Goal: Task Accomplishment & Management: Use online tool/utility

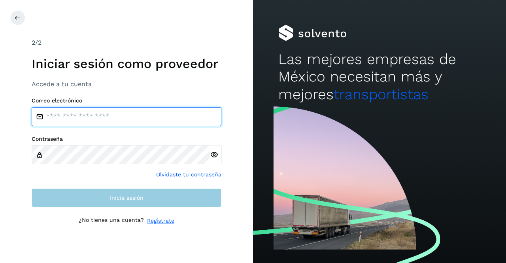
type input "**********"
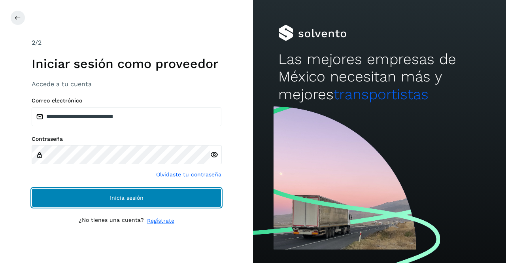
click at [111, 195] on span "Inicia sesión" at bounding box center [127, 198] width 34 height 6
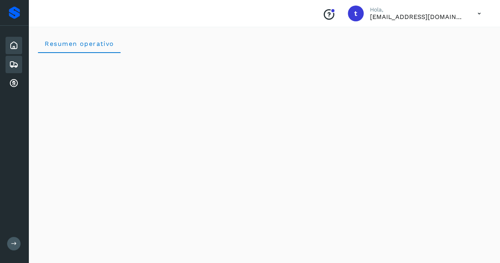
click at [19, 65] on div "Embarques" at bounding box center [14, 64] width 17 height 17
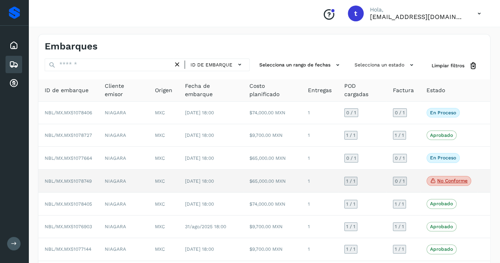
click at [91, 179] on span "NBL/MX.MX51078749" at bounding box center [68, 181] width 47 height 6
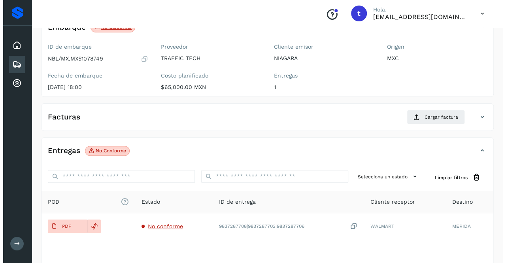
scroll to position [112, 0]
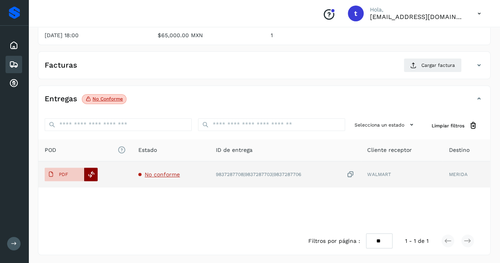
click at [88, 171] on icon at bounding box center [91, 174] width 7 height 7
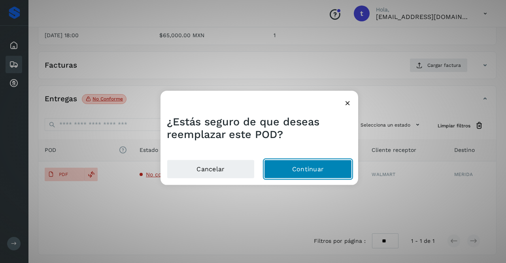
click at [331, 170] on button "Continuar" at bounding box center [308, 169] width 88 height 19
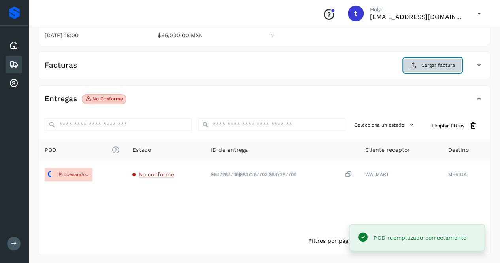
click at [441, 66] on span "Cargar factura" at bounding box center [438, 65] width 34 height 7
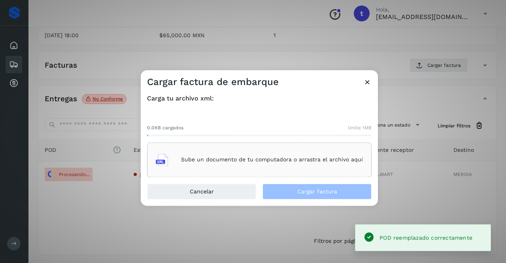
click at [308, 156] on div "Sube un documento de tu computadora o arrastra el archivo aquí" at bounding box center [259, 159] width 207 height 21
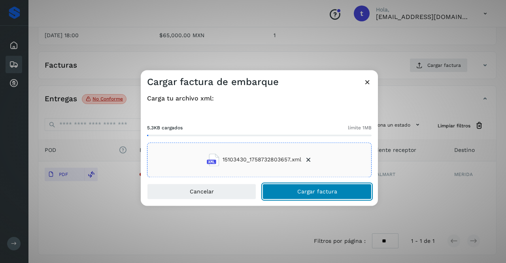
click at [313, 192] on span "Cargar factura" at bounding box center [317, 192] width 40 height 6
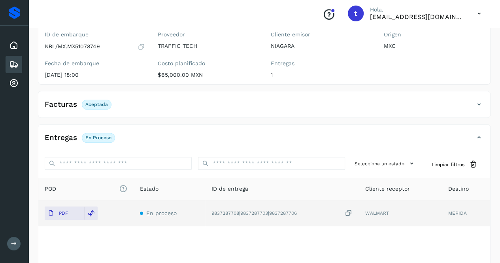
scroll to position [0, 0]
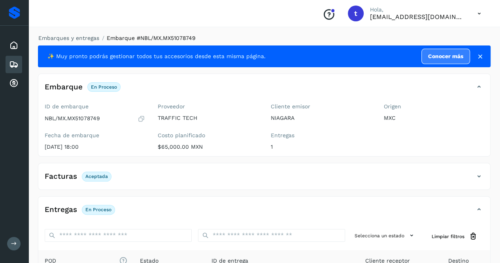
click at [11, 61] on icon at bounding box center [13, 64] width 9 height 9
